Goal: Check status

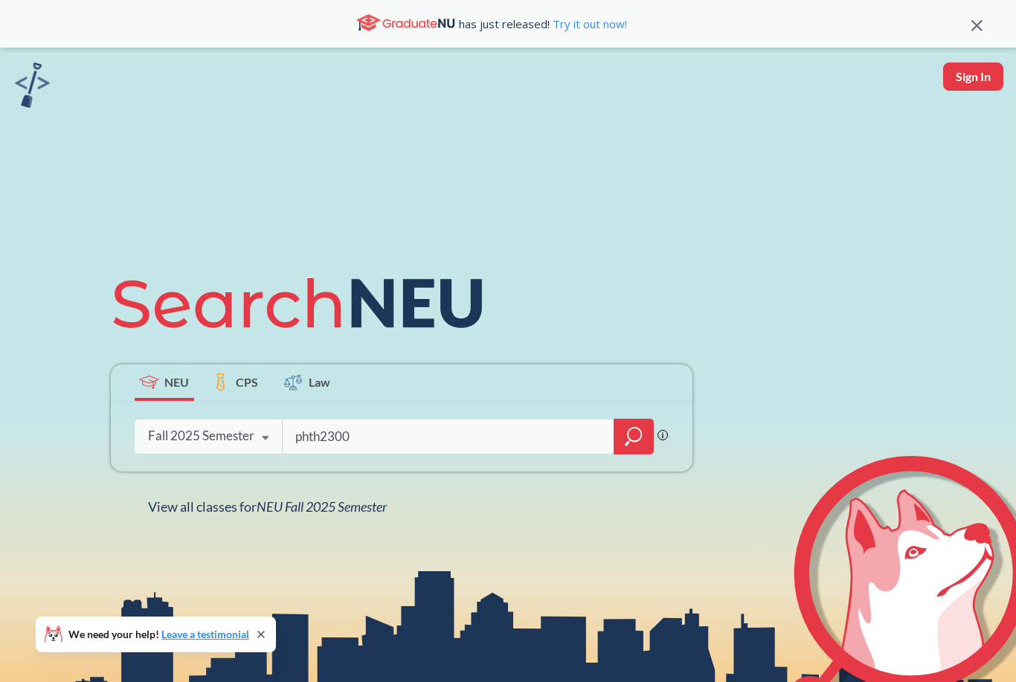
type input "phth2300"
click at [639, 447] on icon "magnifying glass" at bounding box center [634, 436] width 18 height 21
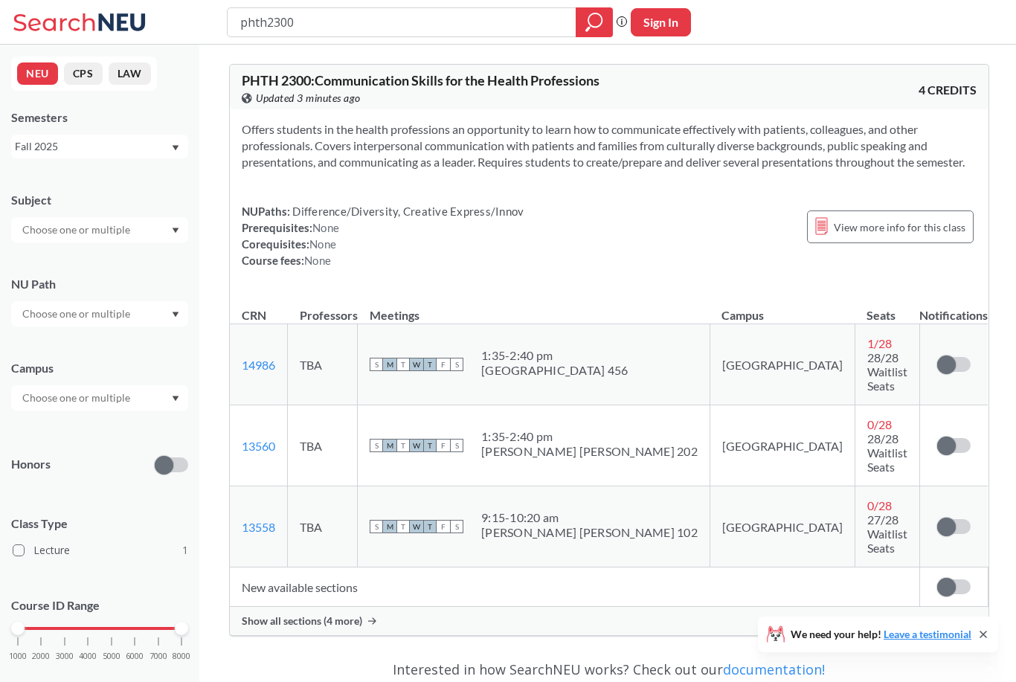
click at [352, 607] on div "Show all sections (4 more)" at bounding box center [609, 621] width 758 height 28
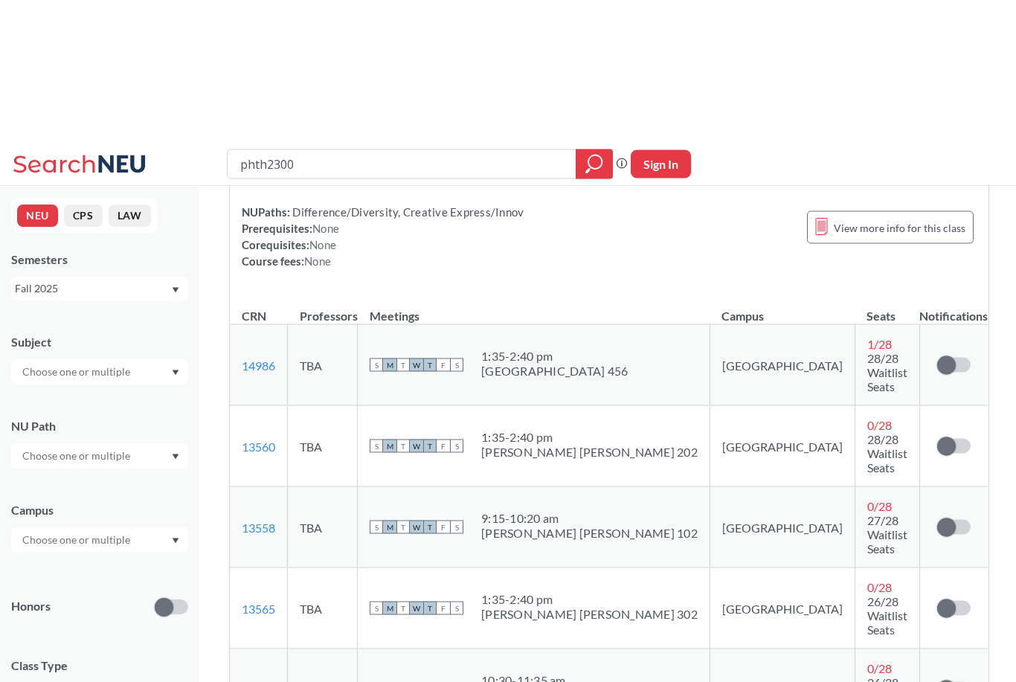
scroll to position [155, 0]
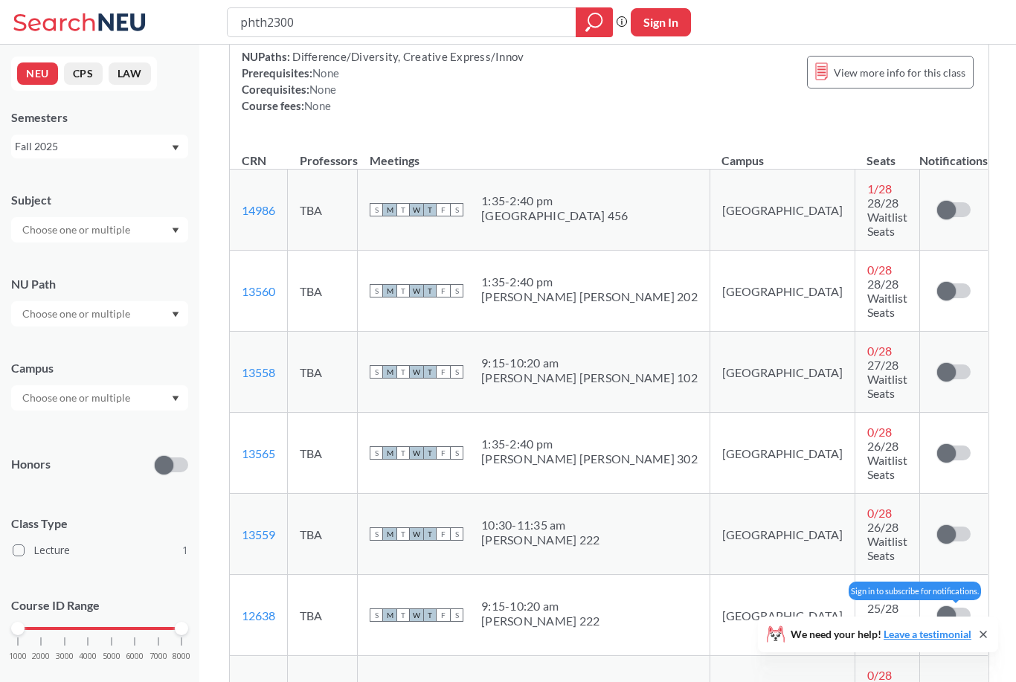
click at [941, 606] on span at bounding box center [946, 615] width 19 height 19
click at [937, 607] on input "checkbox" at bounding box center [937, 607] width 0 height 0
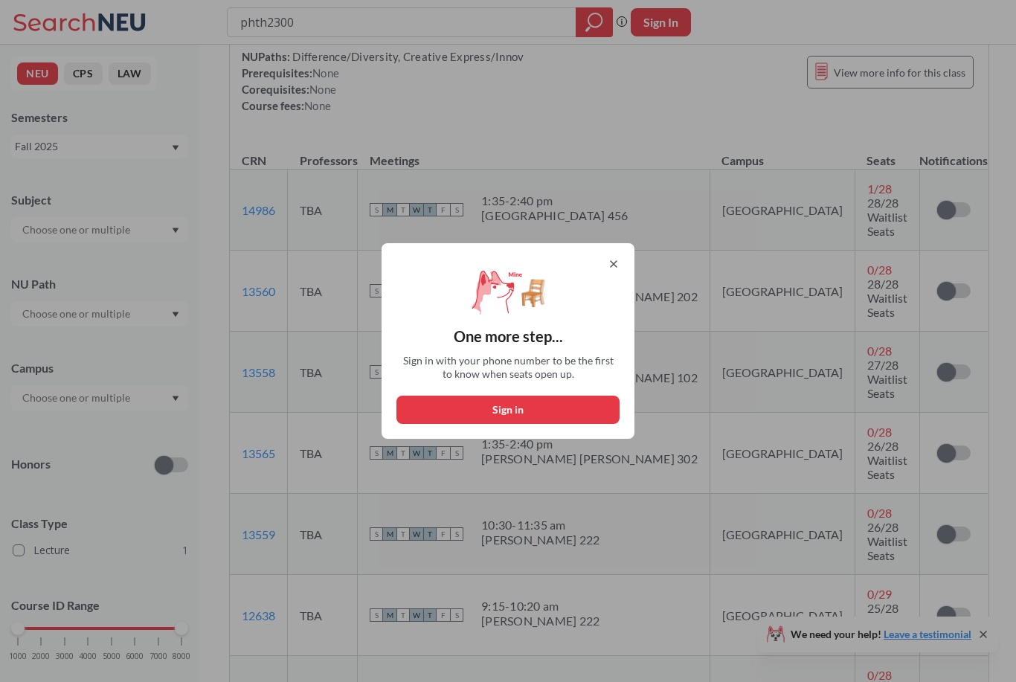
click at [566, 424] on button "Sign in" at bounding box center [507, 410] width 223 height 28
select select "US"
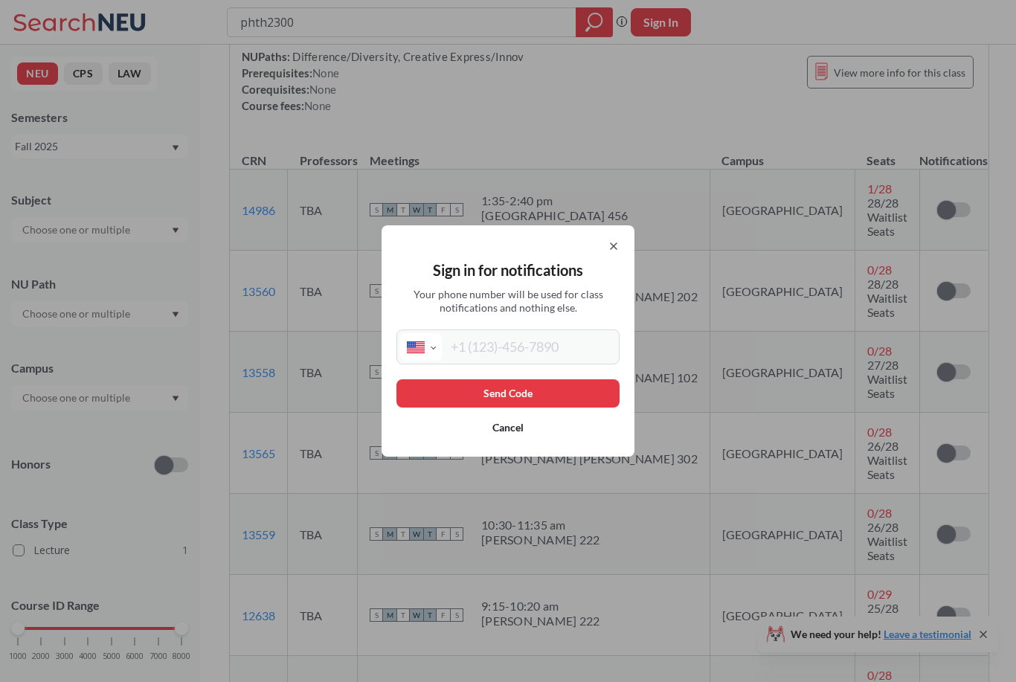
click at [489, 361] on input "tel" at bounding box center [529, 347] width 174 height 28
type input "[PHONE_NUMBER]"
click at [587, 407] on button "Send Code" at bounding box center [507, 393] width 223 height 28
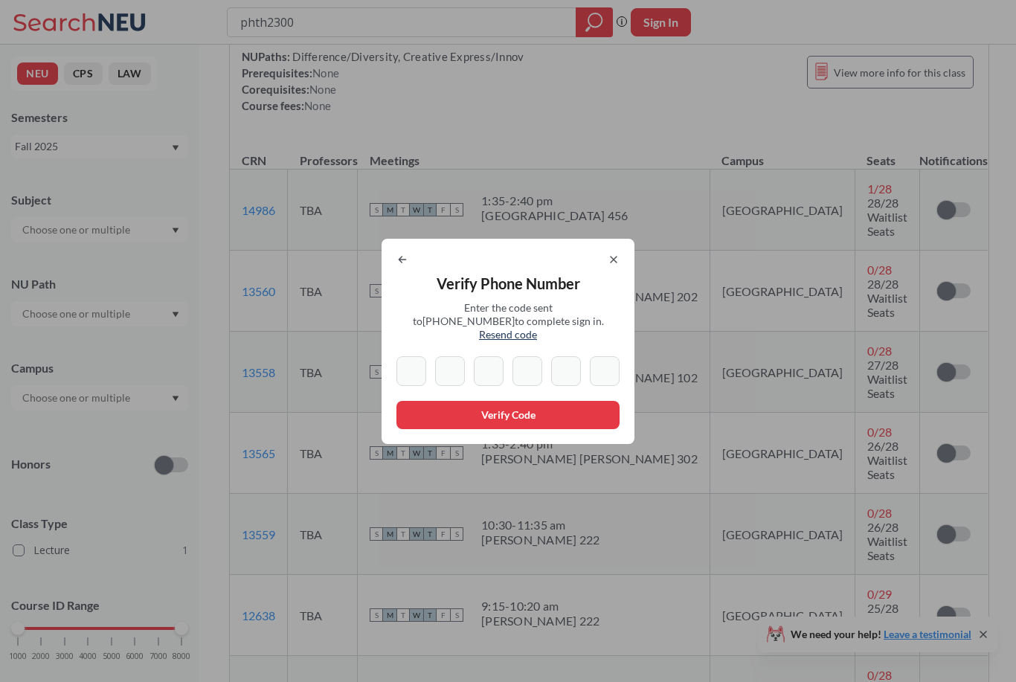
type input "6"
type input "9"
type input "7"
type input "8"
type input "7"
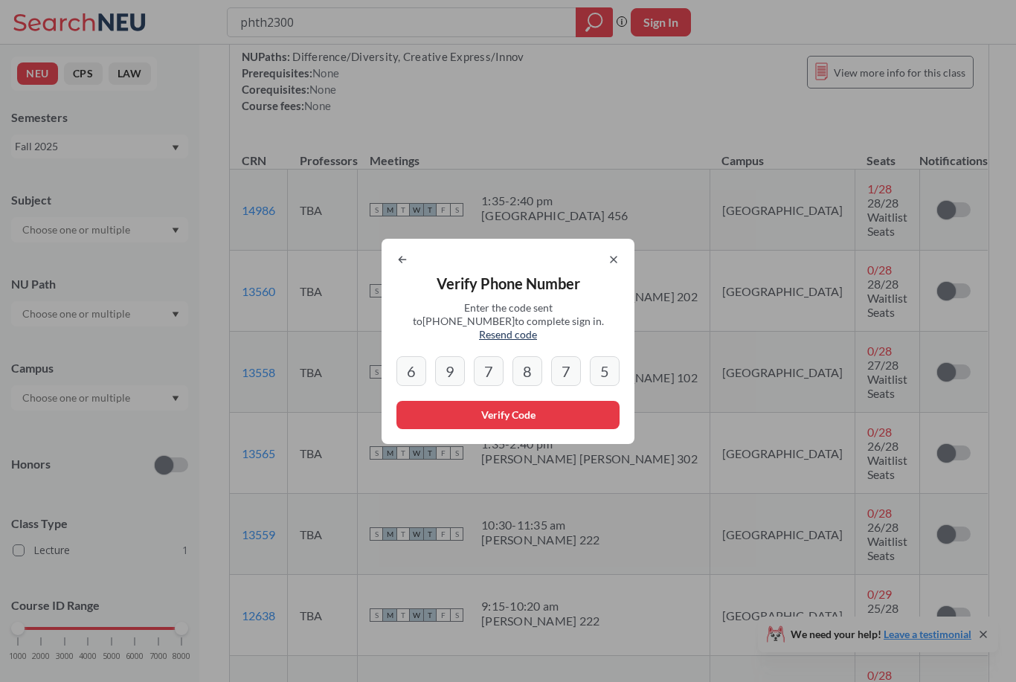
type input "5"
click at [578, 429] on button "Verify Code" at bounding box center [507, 415] width 223 height 28
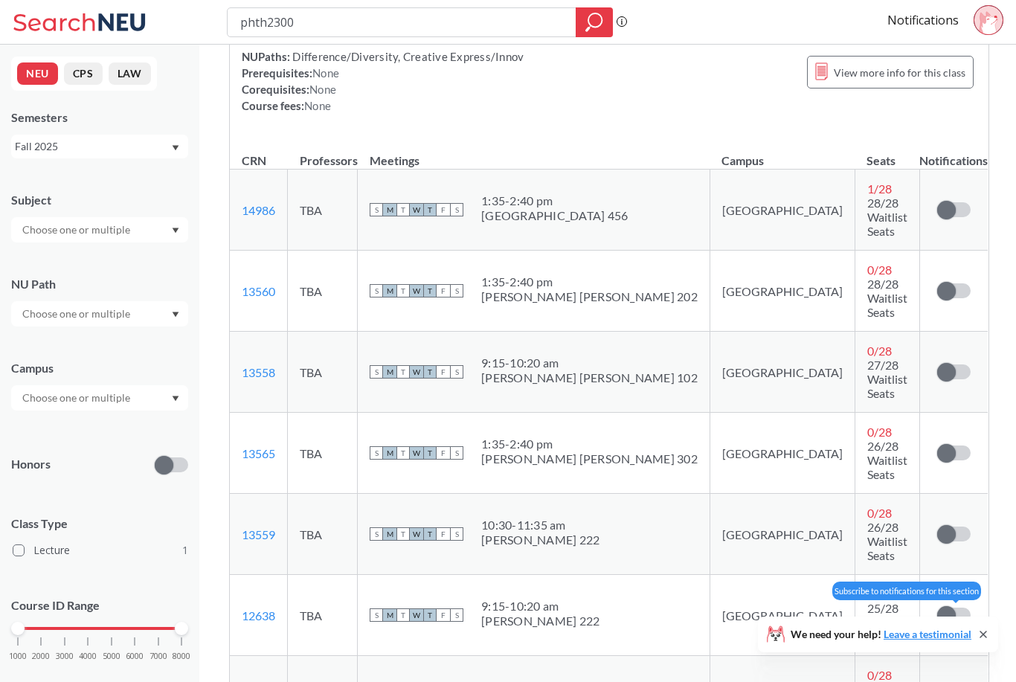
click at [939, 606] on span at bounding box center [946, 615] width 19 height 19
click at [937, 607] on input "checkbox" at bounding box center [937, 607] width 0 height 0
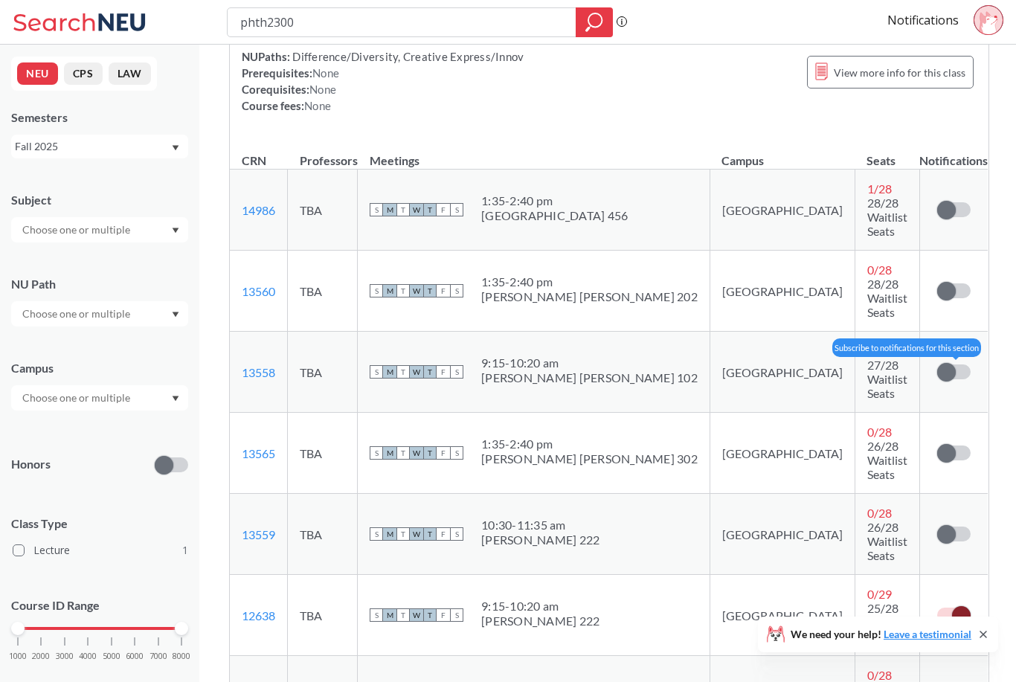
click at [947, 363] on span at bounding box center [946, 372] width 19 height 19
click at [937, 364] on input "checkbox" at bounding box center [937, 364] width 0 height 0
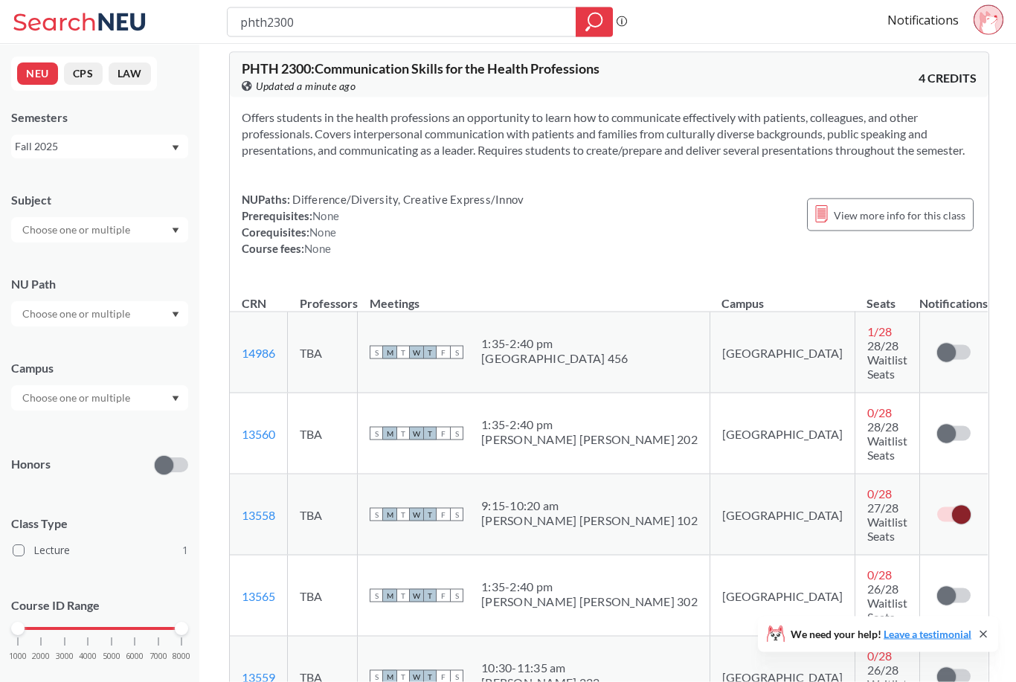
scroll to position [0, 0]
